Goal: Information Seeking & Learning: Learn about a topic

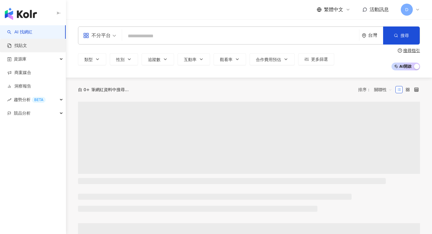
click at [27, 49] on link "找貼文" at bounding box center [17, 46] width 20 height 6
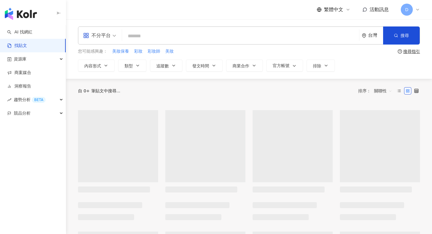
click at [112, 34] on span "不分平台" at bounding box center [99, 36] width 33 height 10
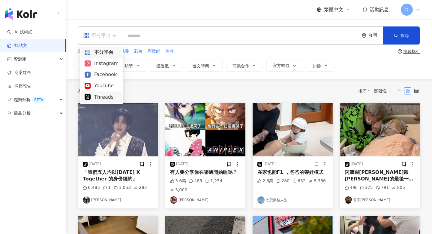
click at [106, 95] on div "Threads" at bounding box center [102, 97] width 34 height 8
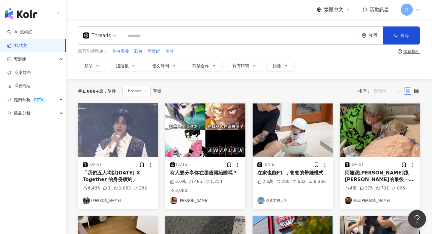
click at [389, 90] on span "關聯性" at bounding box center [383, 91] width 18 height 10
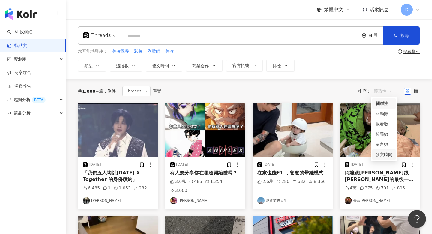
click at [384, 153] on div "發文時間" at bounding box center [384, 154] width 17 height 7
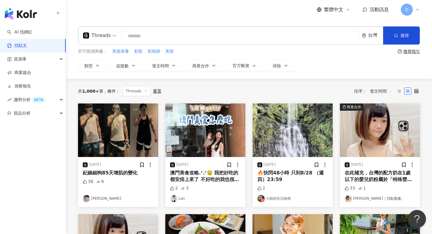
click at [212, 176] on div "澳門美食攻略.ᐟ.ᐟ🤤 我把好吃的都安排上來了 不好吃的我也很誠實🤣 大家可以自己斟酌 最後一個我覺得最必買 記得收藏起來✨ #澳門 #澳門美食 #義順牛奶公…" at bounding box center [205, 176] width 71 height 14
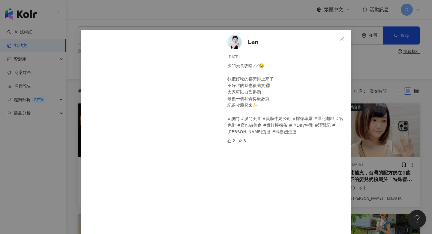
click at [274, 23] on div "Lan 2025/8/27 澳門美食攻略.ᐟ.ᐟ🤤 我把好吃的都安排上來了 不好吃的我也很誠實🤣 大家可以自己斟酌 最後一個我覺得最必買 記得收藏起來✨ #澳…" at bounding box center [216, 117] width 432 height 234
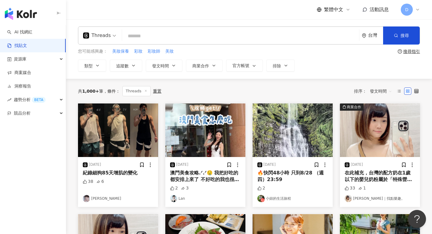
click at [164, 44] on div "Threads 台灣 搜尋" at bounding box center [249, 35] width 342 height 18
click at [165, 42] on input "search" at bounding box center [241, 35] width 232 height 13
type input "**"
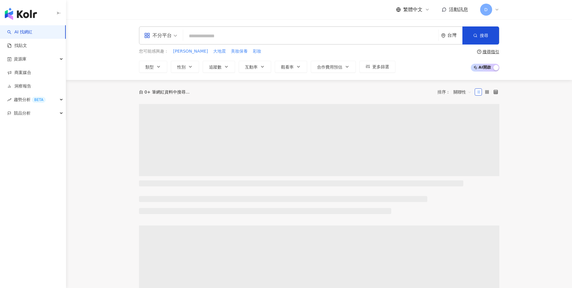
click at [491, 8] on span "D" at bounding box center [486, 10] width 12 height 12
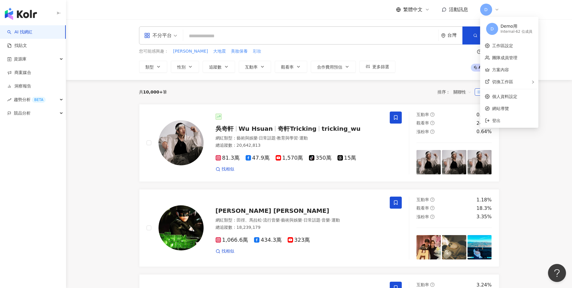
click at [253, 51] on span "彩妝" at bounding box center [257, 51] width 8 height 6
type input "**"
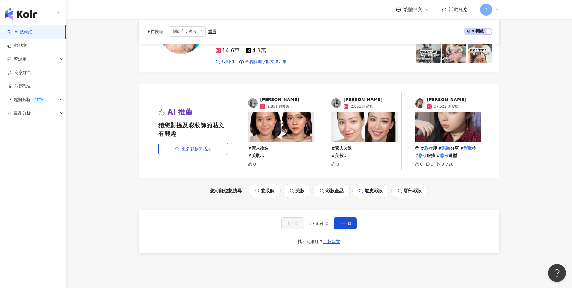
scroll to position [1108, 0]
